Goal: Check status: Check status

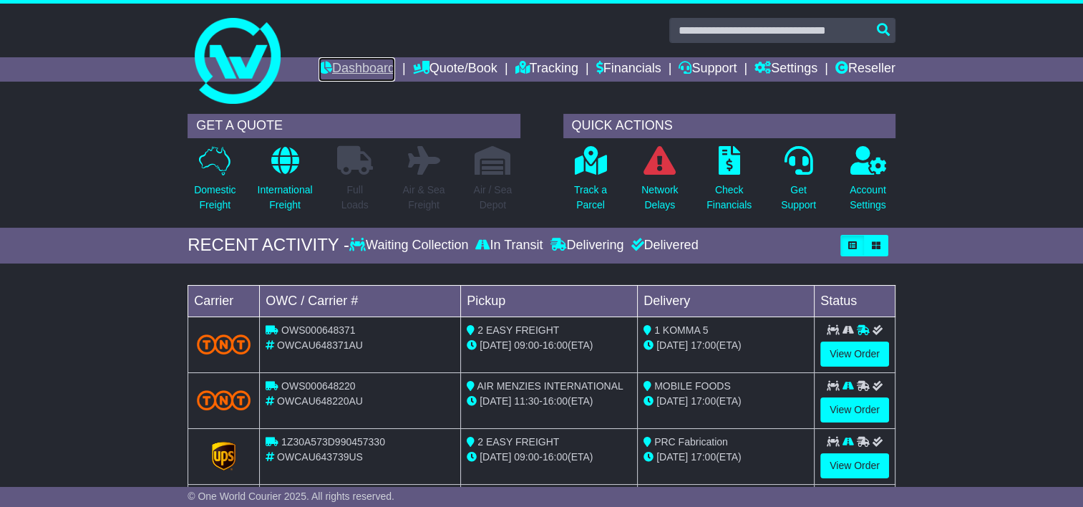
click at [349, 72] on link "Dashboard" at bounding box center [357, 69] width 77 height 24
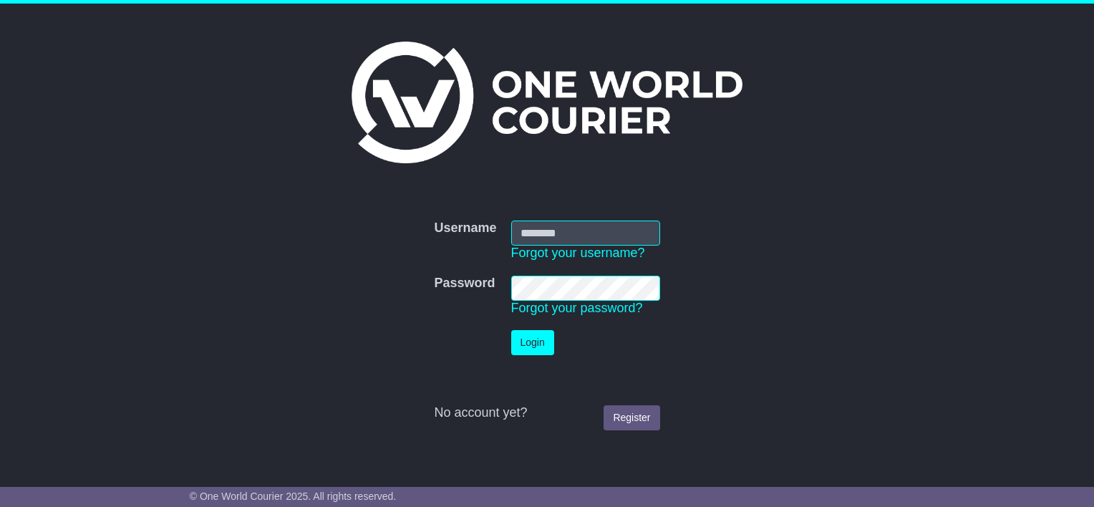
type input "********"
click at [533, 346] on button "Login" at bounding box center [532, 342] width 43 height 25
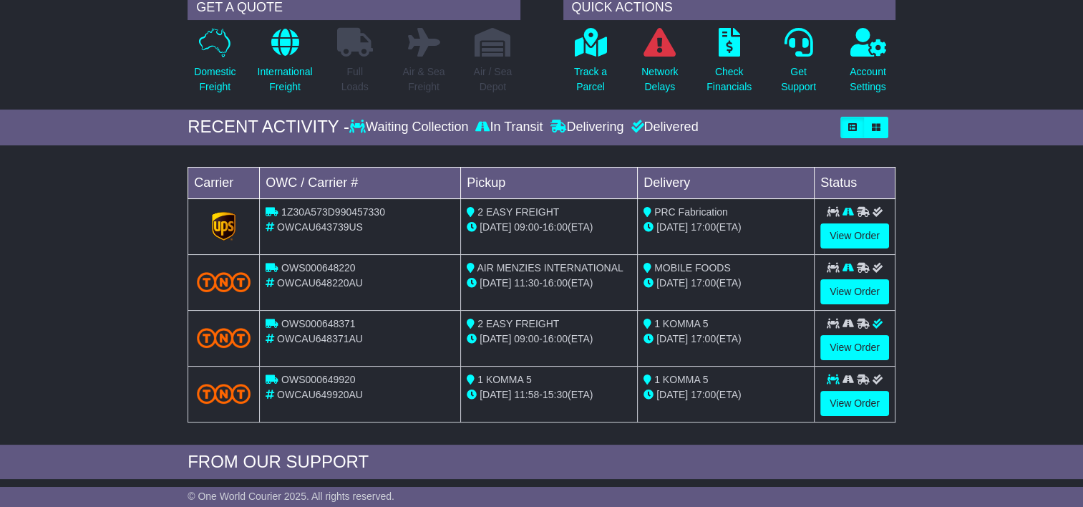
scroll to position [143, 0]
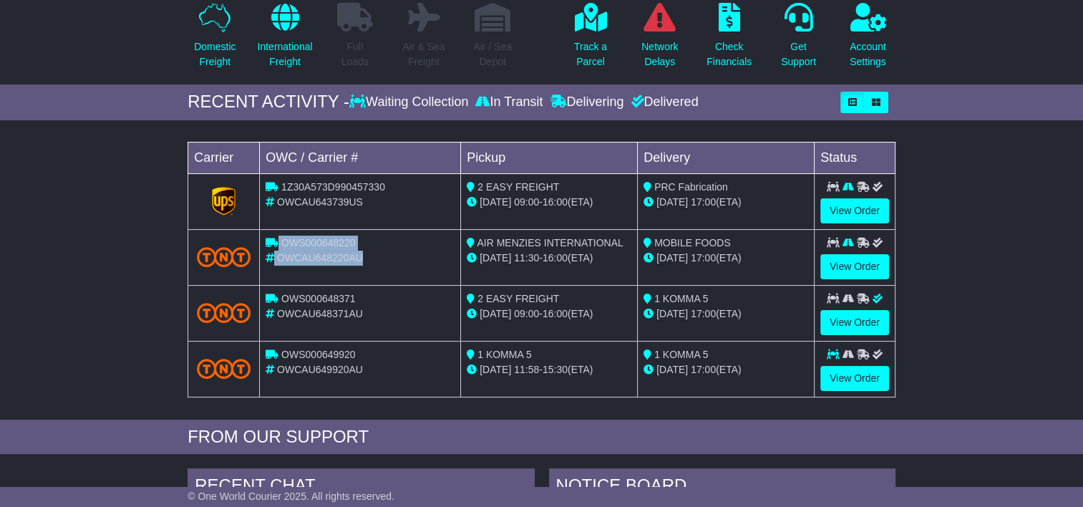
drag, startPoint x: 367, startPoint y: 258, endPoint x: 268, endPoint y: 228, distance: 103.8
click at [268, 229] on td "OWS000648220 OWCAU648220AU" at bounding box center [360, 257] width 201 height 56
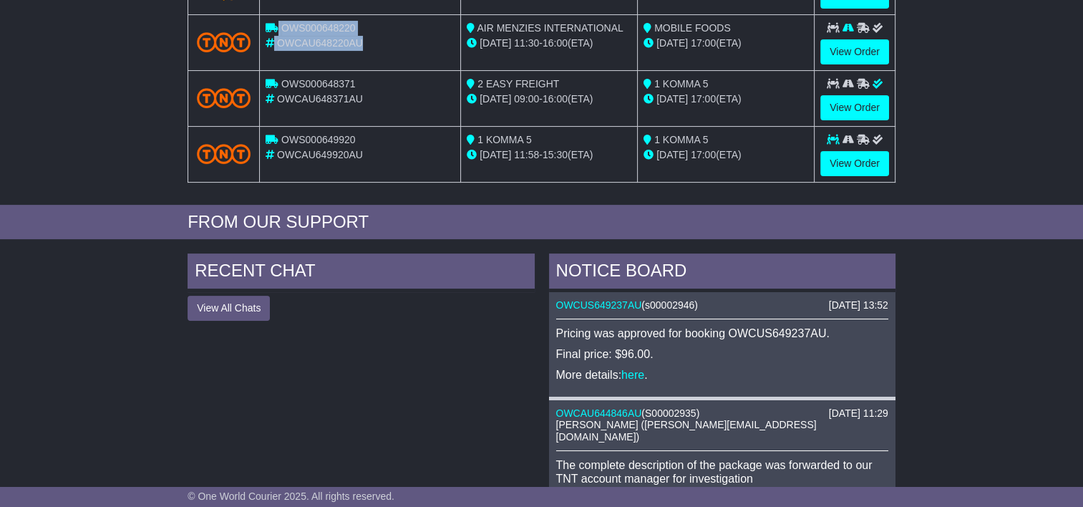
scroll to position [72, 0]
